Goal: Information Seeking & Learning: Get advice/opinions

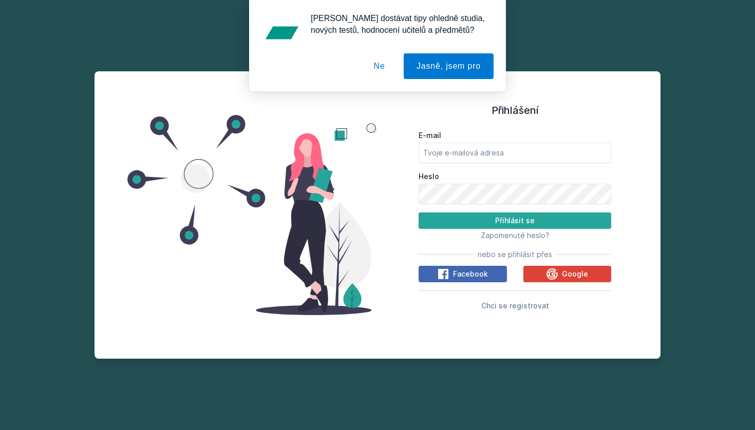
click at [449, 164] on form "E-mail Heslo Přihlásit se" at bounding box center [515, 179] width 193 height 99
click at [551, 270] on icon at bounding box center [552, 274] width 12 height 12
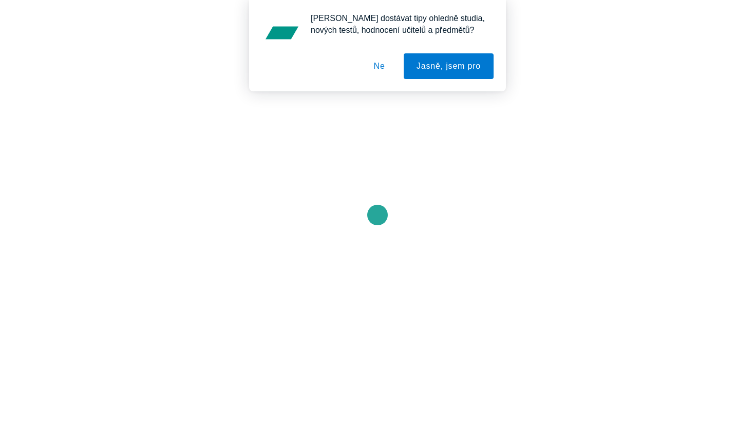
click at [379, 66] on button "Ne" at bounding box center [379, 66] width 37 height 26
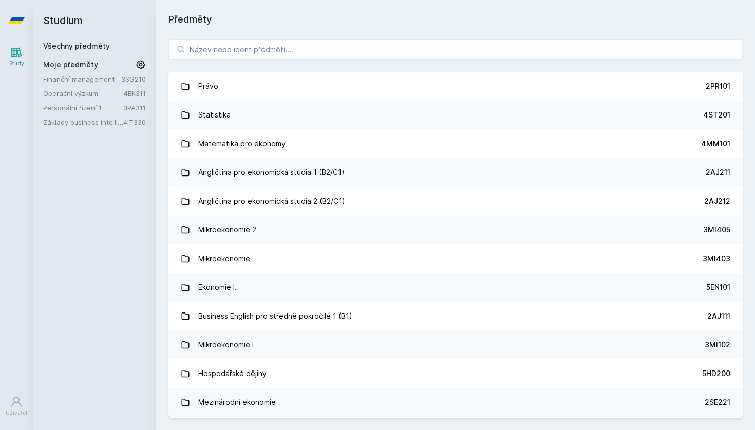
click at [281, 39] on div "Právo 2PR101 Statistika 4ST201 Matematika pro ekonomy 4MM101 Angličtina pro eko…" at bounding box center [455, 229] width 599 height 404
click at [285, 61] on div "Právo 2PR101 Statistika 4ST201 Matematika pro ekonomy 4MM101 Angličtina pro eko…" at bounding box center [455, 229] width 599 height 404
click at [288, 52] on input "search" at bounding box center [455, 49] width 574 height 21
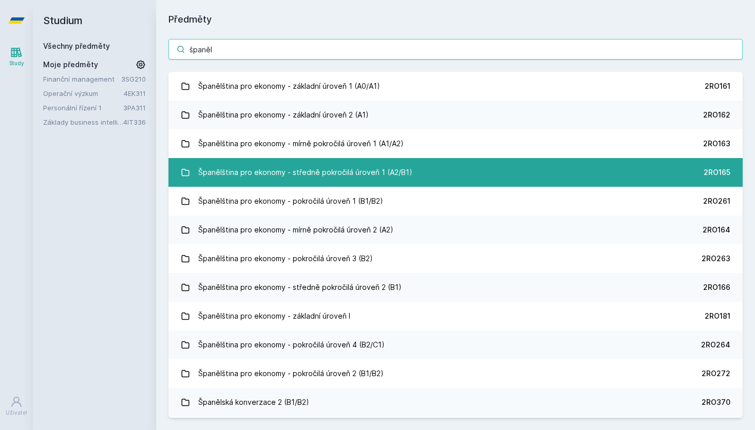
type input "španěl"
click at [423, 179] on link "Španělština pro ekonomy - středně pokročilá úroveň 1 (A2/B1) 2RO165" at bounding box center [455, 172] width 574 height 29
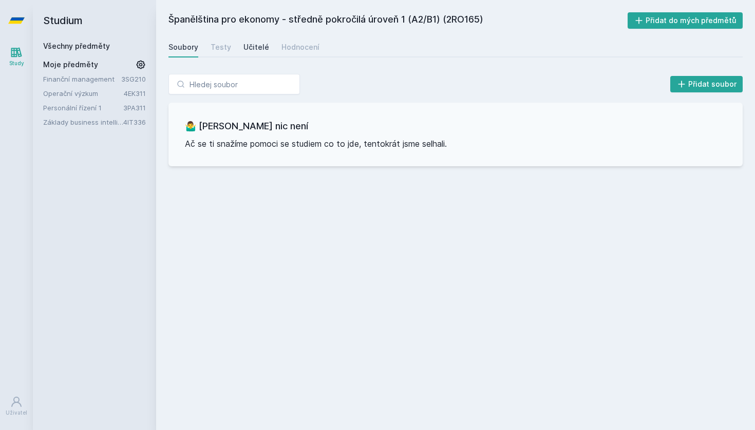
click at [255, 48] on div "Učitelé" at bounding box center [256, 47] width 26 height 10
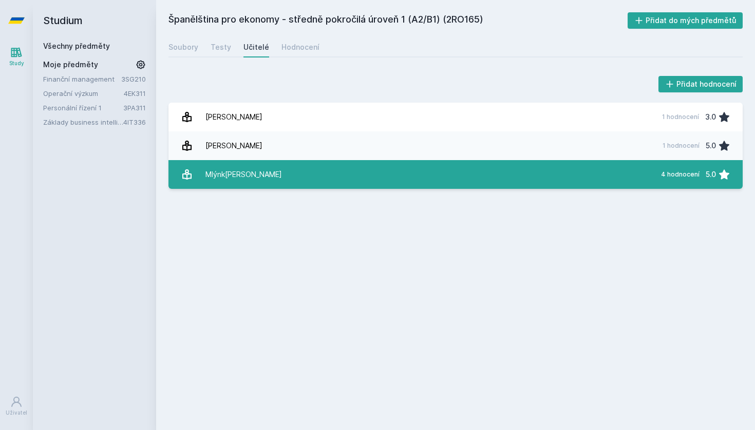
click at [339, 168] on link "M[PERSON_NAME] 4 hodnocení 5.0" at bounding box center [455, 174] width 574 height 29
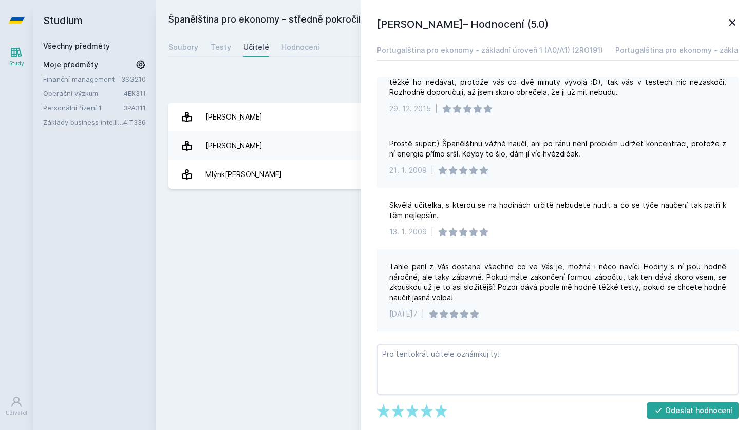
scroll to position [84, 0]
click at [734, 20] on icon at bounding box center [732, 22] width 12 height 12
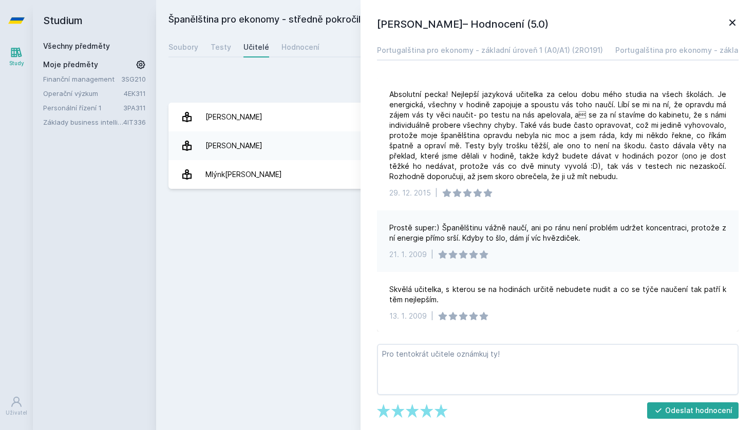
click at [333, 78] on div "Přidat hodnocení" at bounding box center [455, 84] width 574 height 21
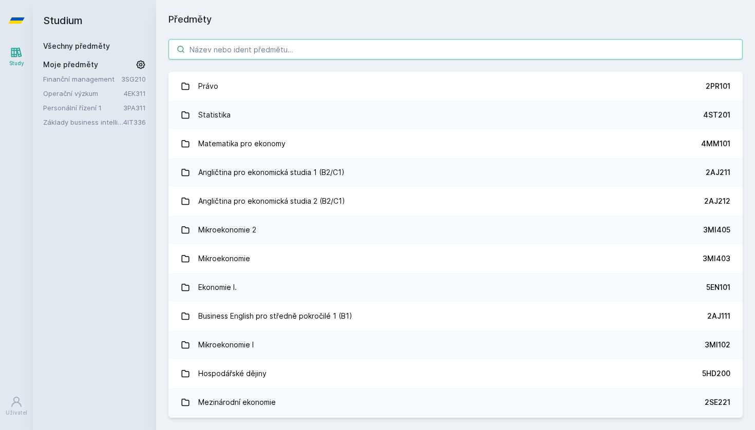
click at [342, 43] on input "search" at bounding box center [455, 49] width 574 height 21
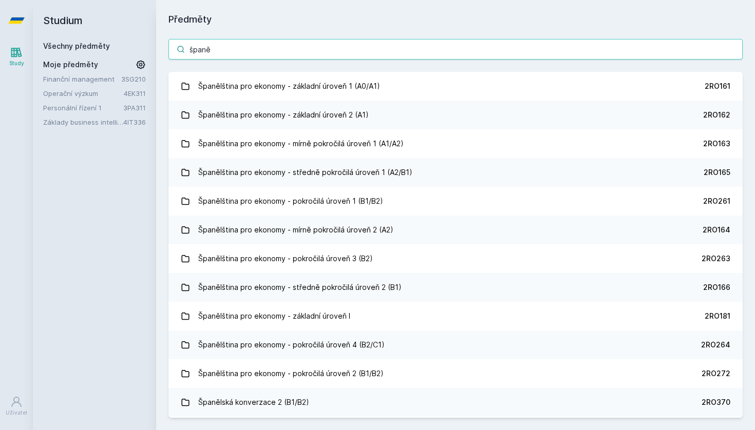
type input "špatně"
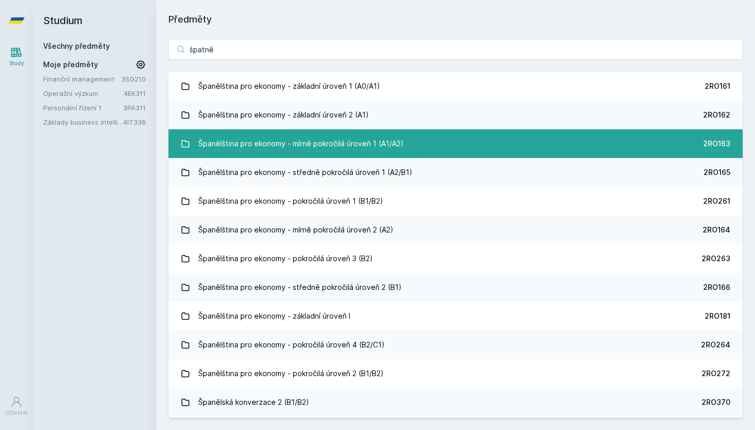
drag, startPoint x: 342, startPoint y: 43, endPoint x: 401, endPoint y: 146, distance: 119.2
click at [401, 146] on link "Španělština pro ekonomy - mírně pokročilá úroveň 1 (A1/A2) 2RO163" at bounding box center [455, 143] width 574 height 29
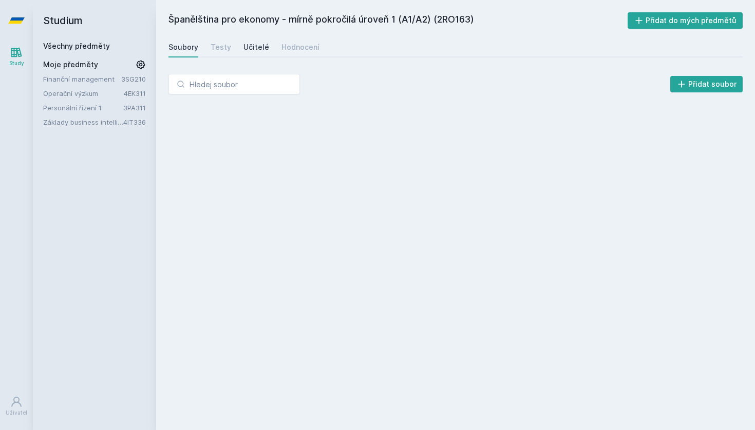
click at [256, 46] on div "Učitelé" at bounding box center [256, 47] width 26 height 10
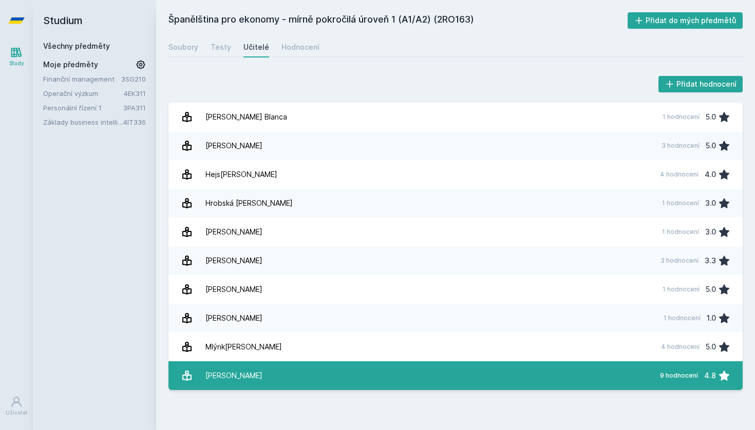
click at [262, 380] on link "[PERSON_NAME] 9 hodnocení 4.8" at bounding box center [455, 376] width 574 height 29
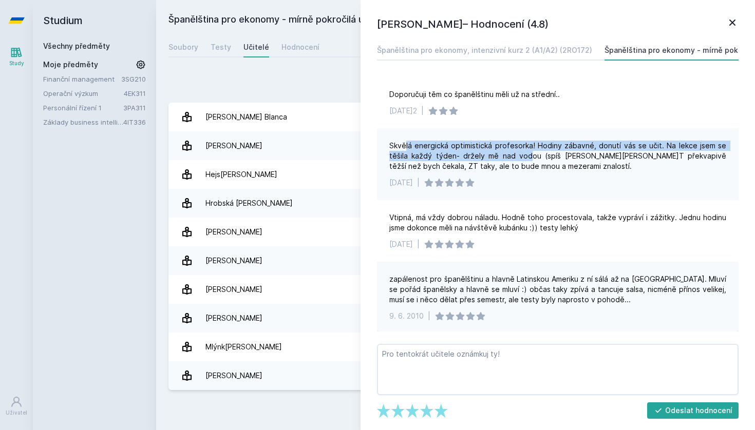
drag, startPoint x: 406, startPoint y: 144, endPoint x: 517, endPoint y: 155, distance: 110.9
click at [517, 155] on div "Skvělá energická optimistická profesorka! Hodiny zábavné, donutí vás se učit. N…" at bounding box center [557, 156] width 337 height 31
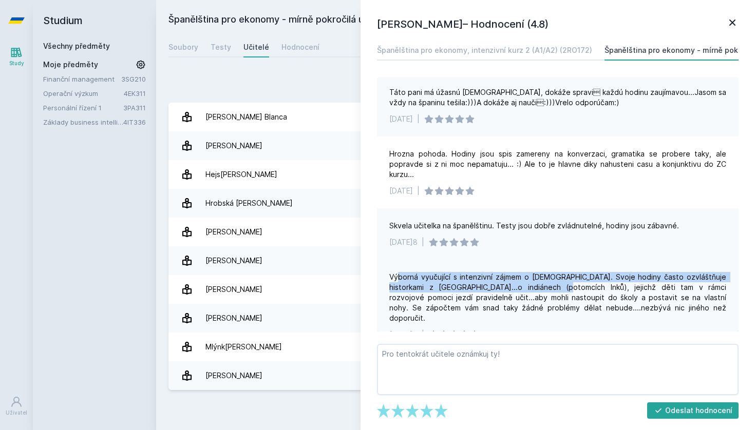
drag, startPoint x: 400, startPoint y: 267, endPoint x: 522, endPoint y: 275, distance: 122.5
click at [522, 275] on div "Výborná vyučující s intenzivní zájmem o [DEMOGRAPHIC_DATA]. Svoje hodiny často …" at bounding box center [557, 297] width 337 height 51
click at [521, 275] on div "Výborná vyučující s intenzivní zájmem o [DEMOGRAPHIC_DATA]. Svoje hodiny často …" at bounding box center [557, 297] width 337 height 51
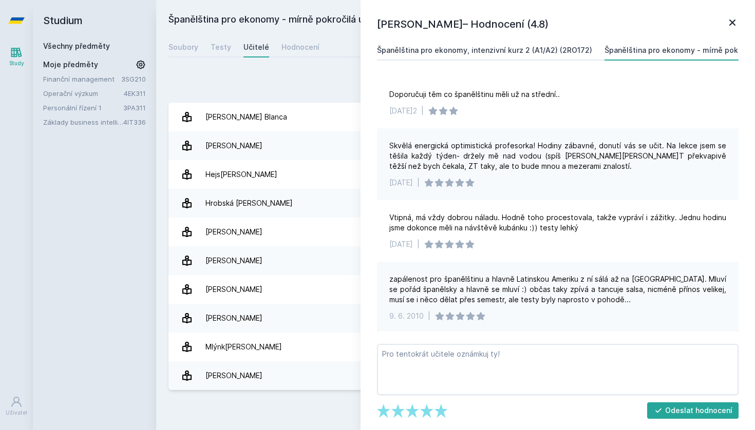
click at [520, 49] on div "Španělština pro ekonomy, intenzivní kurz 2 (A1/A2) (2RO172)" at bounding box center [484, 50] width 215 height 10
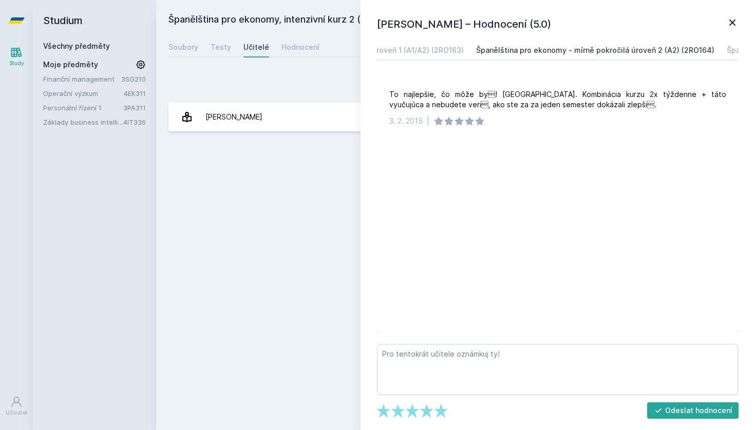
scroll to position [0, 403]
click at [604, 48] on div "Španělština pro ekonomy - mírně pokročilá úroveň 2 (A2) (2RO164)" at bounding box center [580, 50] width 238 height 10
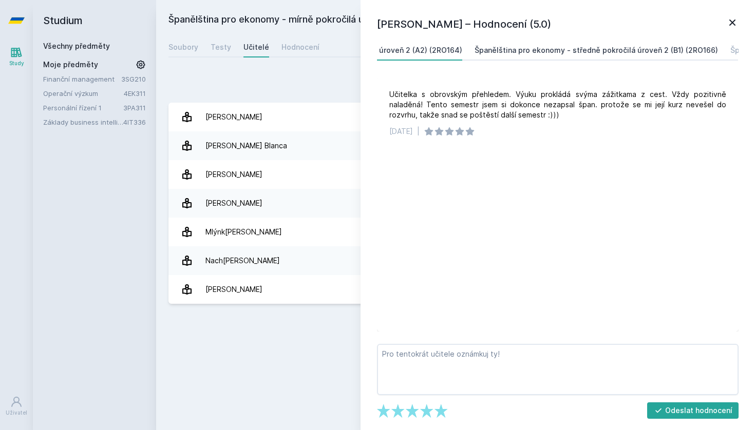
scroll to position [0, 640]
click at [620, 50] on div "Španělština pro ekonomy - středně pokročilá úroveň 2 (B1) (2RO166)" at bounding box center [595, 50] width 243 height 10
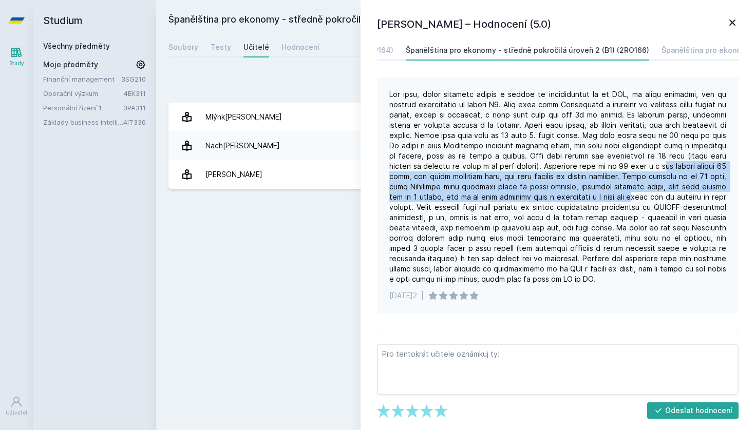
drag, startPoint x: 624, startPoint y: 165, endPoint x: 640, endPoint y: 194, distance: 33.3
click at [640, 194] on div at bounding box center [557, 186] width 337 height 195
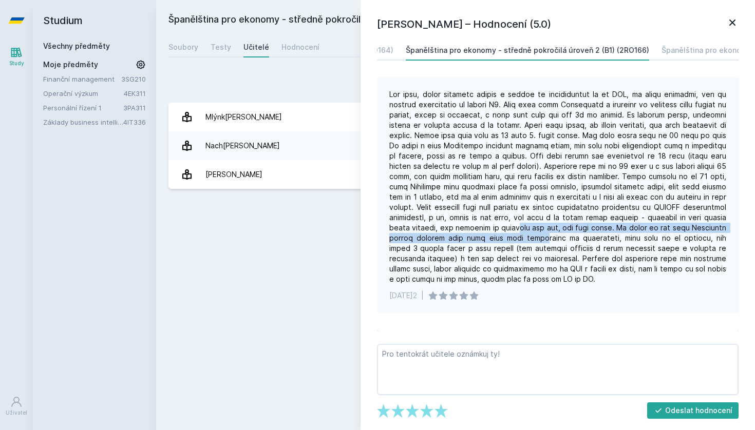
drag, startPoint x: 554, startPoint y: 231, endPoint x: 563, endPoint y: 241, distance: 13.8
click at [563, 241] on div at bounding box center [557, 186] width 337 height 195
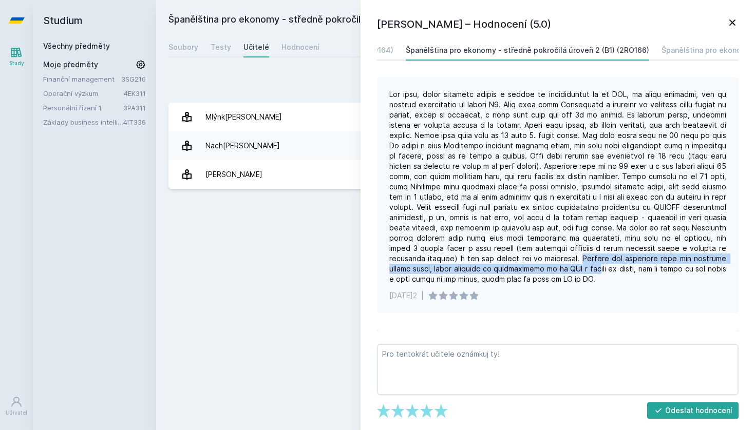
drag, startPoint x: 589, startPoint y: 261, endPoint x: 599, endPoint y: 265, distance: 11.1
click at [599, 265] on div at bounding box center [557, 186] width 337 height 195
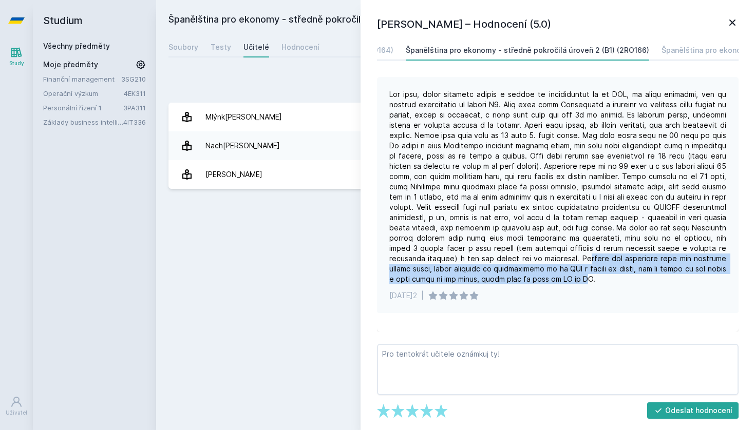
drag, startPoint x: 559, startPoint y: 279, endPoint x: 595, endPoint y: 254, distance: 43.9
click at [595, 254] on div at bounding box center [557, 186] width 337 height 195
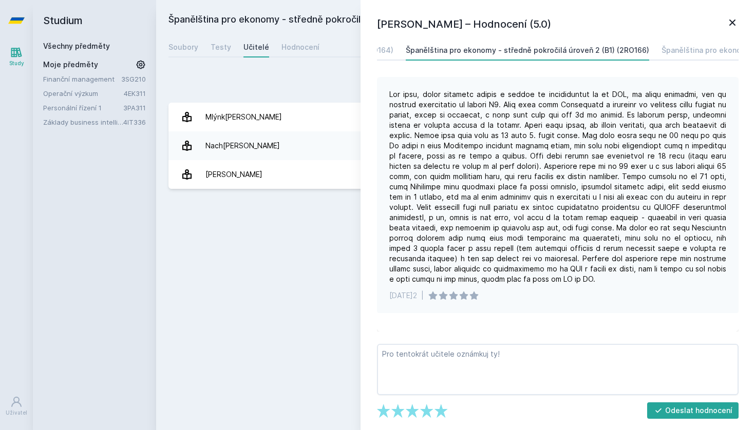
click at [566, 276] on div at bounding box center [557, 186] width 337 height 195
click at [544, 50] on div "Španělština pro ekonomy - základní úroveň 1 (A0/A1) (2RO161)" at bounding box center [504, 50] width 220 height 10
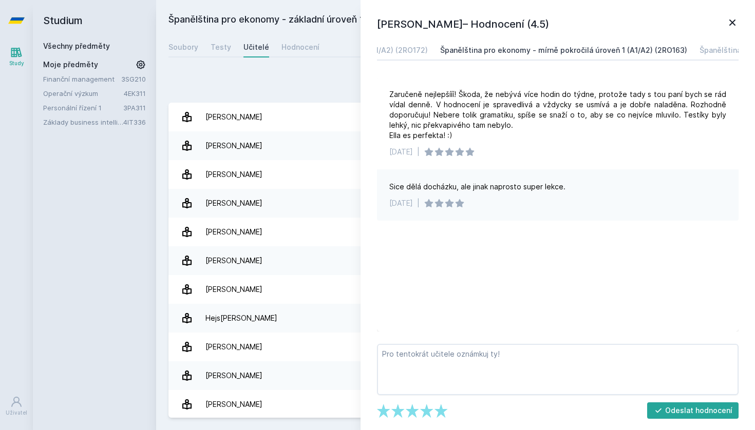
scroll to position [0, 165]
click at [571, 49] on div "Španělština pro ekonomy - mírně pokročilá úroveň 1 (A1/A2) (2RO163)" at bounding box center [563, 50] width 247 height 10
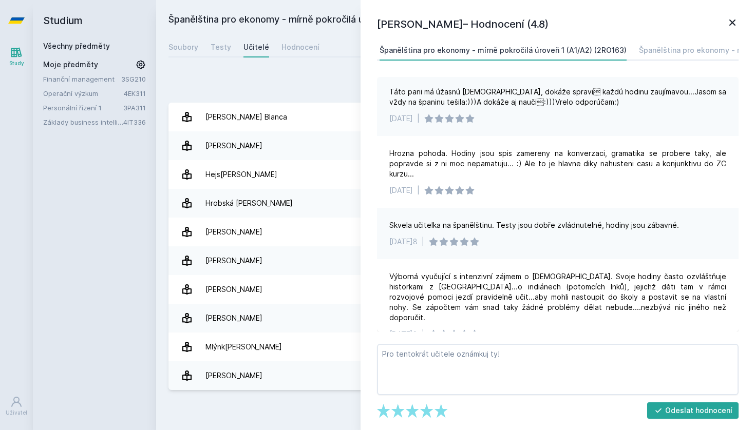
scroll to position [382, 0]
click at [663, 53] on div "Španělština pro ekonomy - mírně pokročilá úroveň 2 (A2) (2RO164)" at bounding box center [758, 50] width 238 height 10
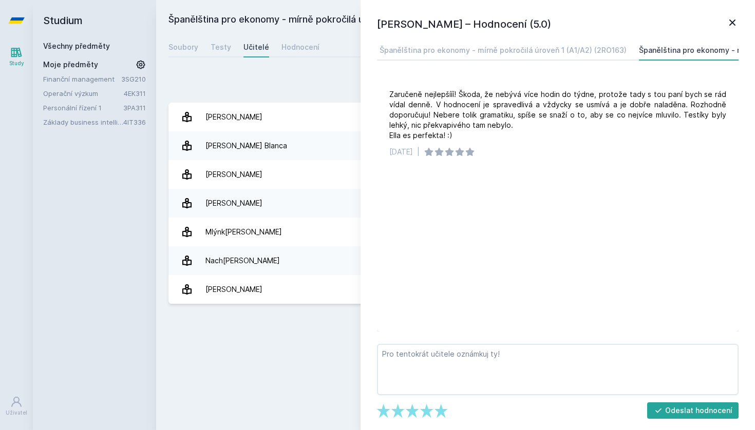
click at [732, 16] on icon at bounding box center [732, 22] width 12 height 12
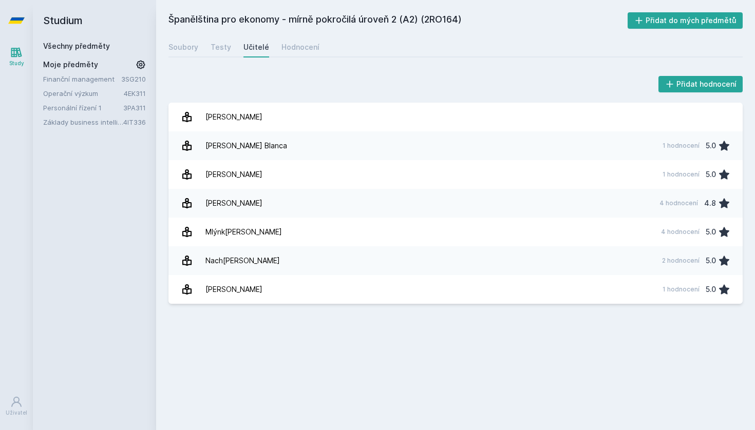
click at [17, 19] on icon at bounding box center [16, 20] width 16 height 6
